Goal: Find specific page/section: Find specific page/section

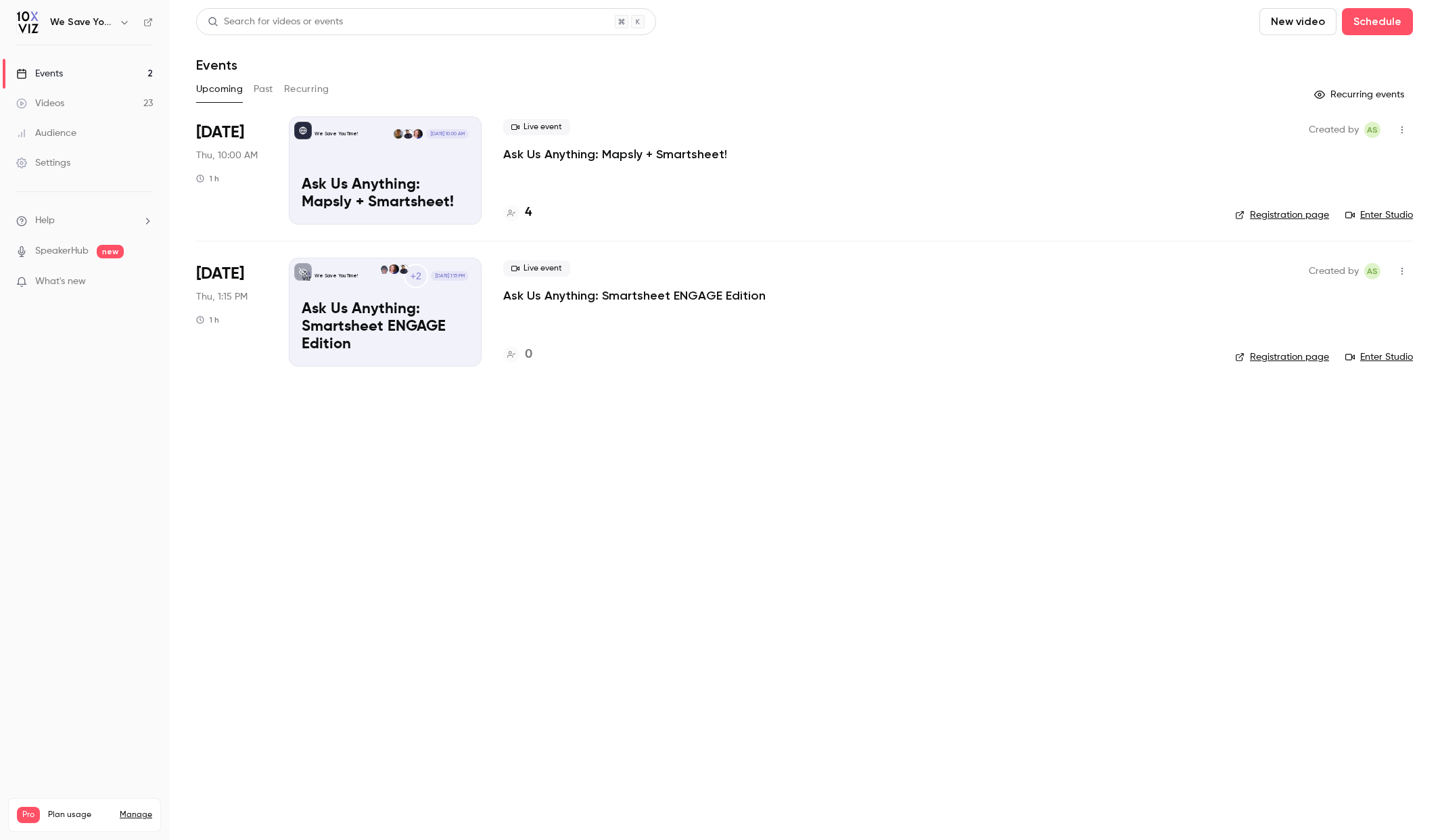
click at [351, 178] on p "Ask Us Anything: Mapsly + Smartsheet!" at bounding box center [385, 194] width 167 height 35
